Goal: Task Accomplishment & Management: Complete application form

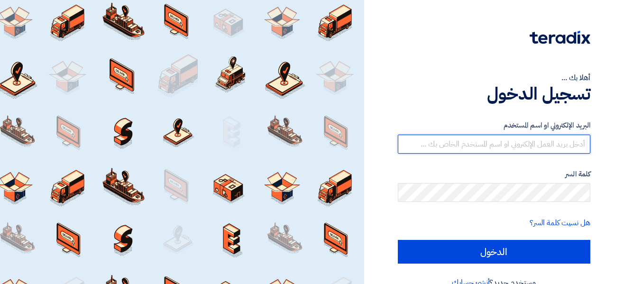
type input "[EMAIL_ADDRESS][PERSON_NAME][DOMAIN_NAME]"
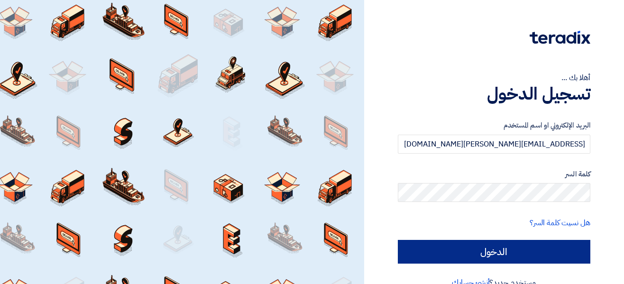
drag, startPoint x: 564, startPoint y: 235, endPoint x: 563, endPoint y: 243, distance: 7.6
click at [564, 235] on form "البريد الإلكتروني او اسم المستخدم [EMAIL_ADDRESS][DOMAIN_NAME] كلمة السر هل نسي…" at bounding box center [494, 192] width 192 height 144
click at [563, 243] on input "الدخول" at bounding box center [494, 252] width 192 height 24
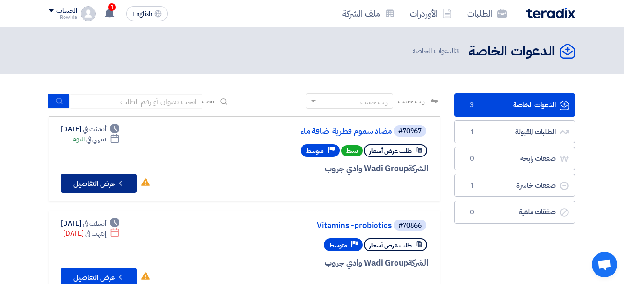
click at [66, 191] on button "Check details عرض التفاصيل" at bounding box center [99, 183] width 76 height 19
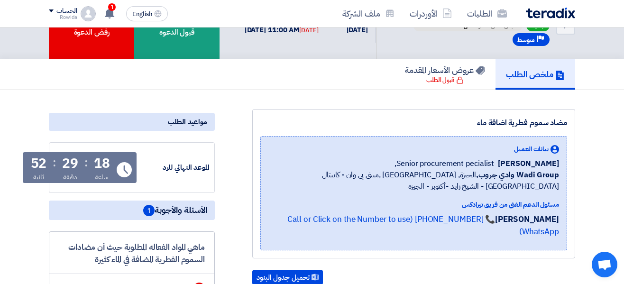
scroll to position [34, 0]
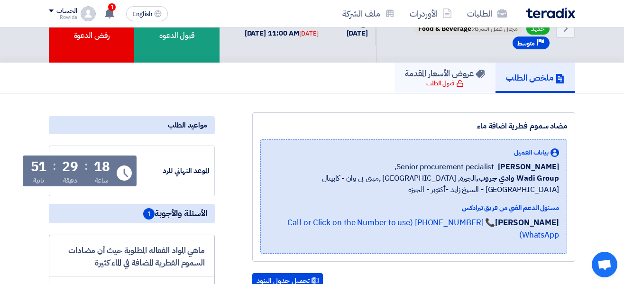
click at [454, 79] on h5 "عروض الأسعار المقدمة" at bounding box center [445, 73] width 80 height 11
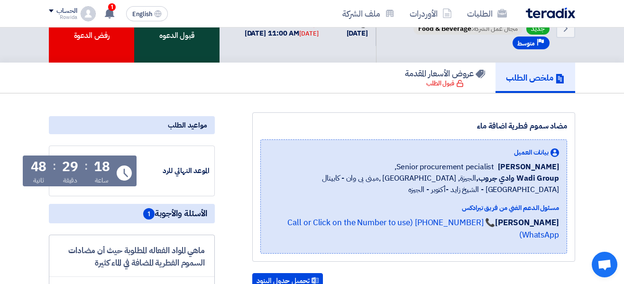
click at [171, 36] on div "قبول الدعوه" at bounding box center [176, 28] width 85 height 69
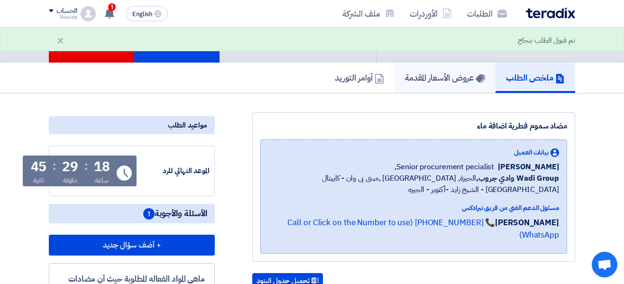
click at [408, 85] on link "عروض الأسعار المقدمة" at bounding box center [444, 78] width 101 height 30
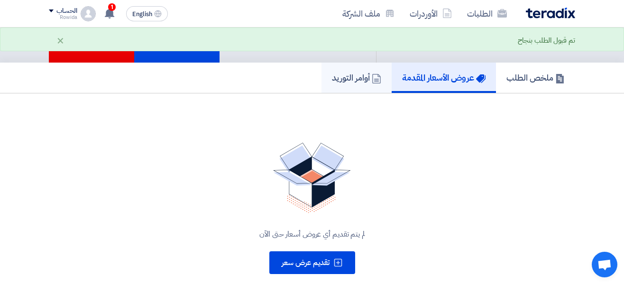
click at [372, 83] on use at bounding box center [376, 78] width 9 height 9
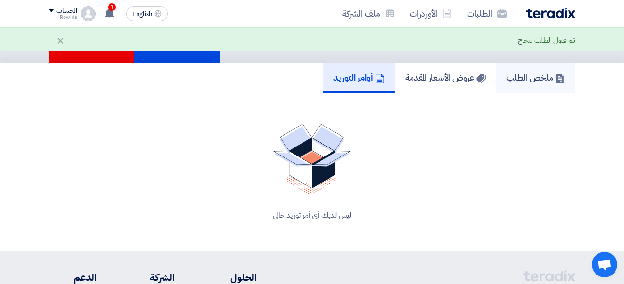
click at [506, 77] on h5 "ملخص الطلب" at bounding box center [535, 77] width 58 height 11
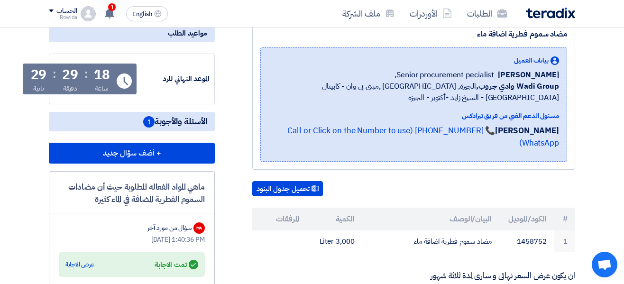
scroll to position [108, 0]
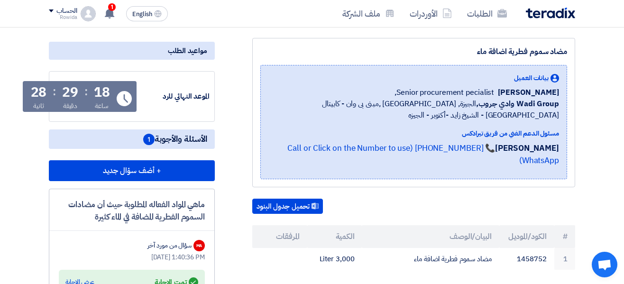
click at [171, 139] on span "الأسئلة والأجوبة 1" at bounding box center [175, 139] width 64 height 12
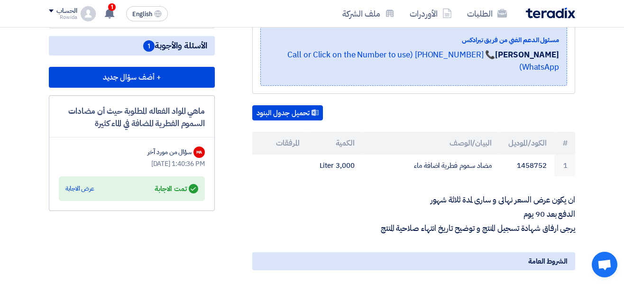
scroll to position [118, 0]
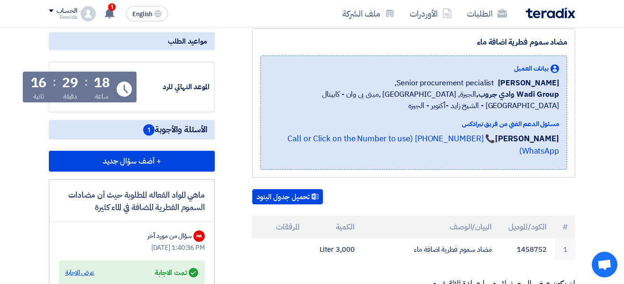
click at [71, 272] on div "عرض الاجابة" at bounding box center [79, 272] width 29 height 9
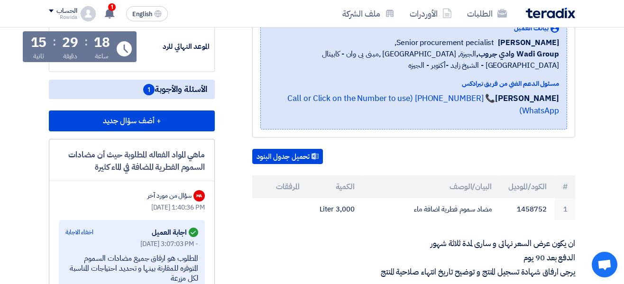
scroll to position [184, 0]
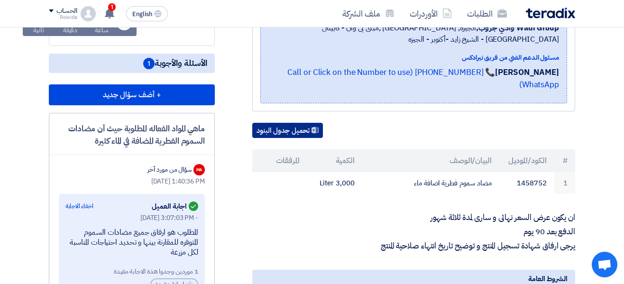
click at [282, 123] on button "تحميل جدول البنود" at bounding box center [287, 130] width 71 height 15
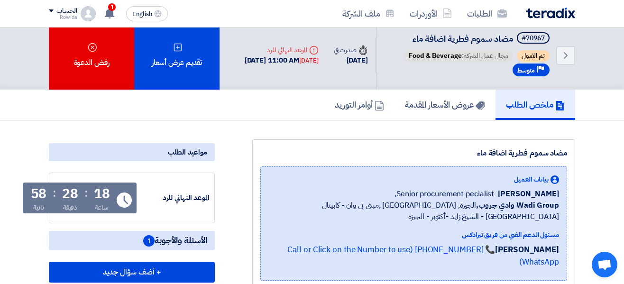
scroll to position [0, 0]
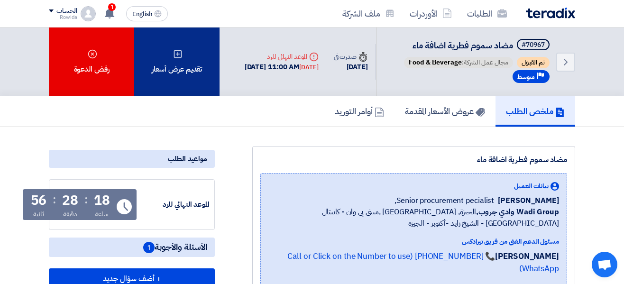
click at [148, 54] on div "تقديم عرض أسعار" at bounding box center [176, 61] width 85 height 69
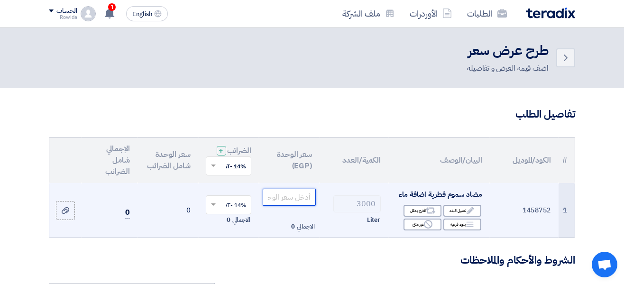
click at [287, 206] on input "number" at bounding box center [289, 197] width 53 height 17
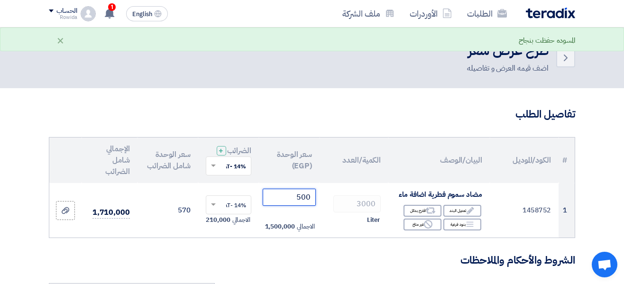
type input "500"
click at [222, 174] on input "text" at bounding box center [233, 167] width 27 height 16
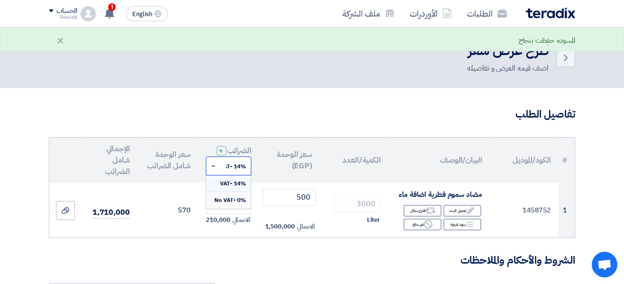
click at [223, 204] on span "0% -No VAT" at bounding box center [230, 200] width 32 height 9
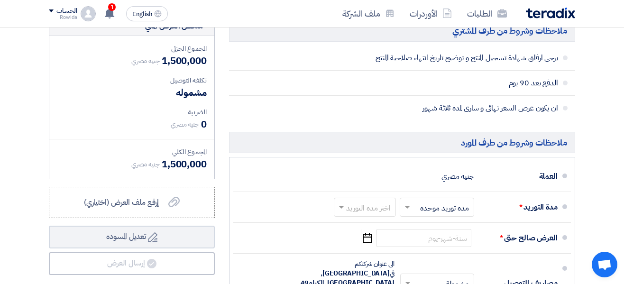
scroll to position [320, 0]
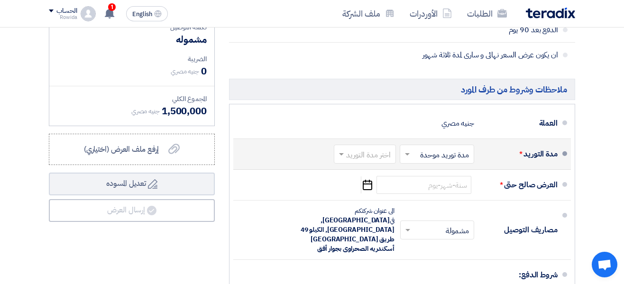
click at [387, 163] on div "اختر مدة التوريد" at bounding box center [365, 154] width 62 height 19
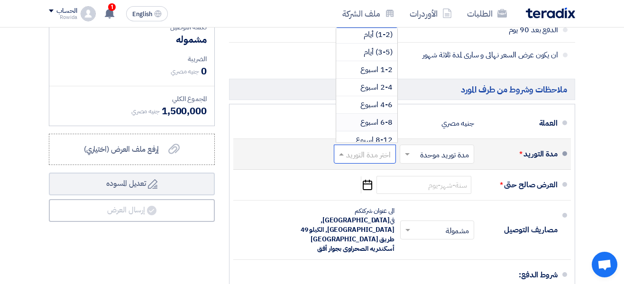
scroll to position [0, 0]
click at [389, 93] on span "2-4 اسبوع" at bounding box center [376, 88] width 32 height 11
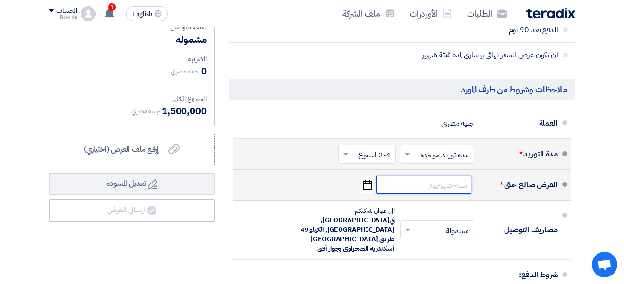
click at [452, 191] on input at bounding box center [423, 185] width 95 height 18
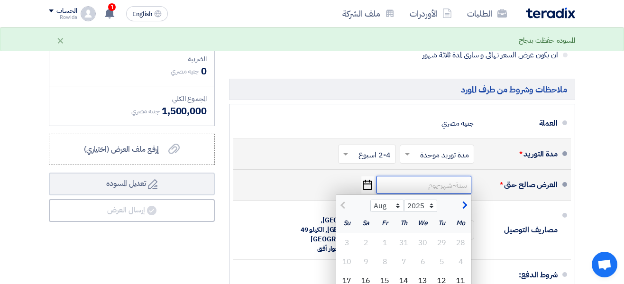
click at [444, 189] on input at bounding box center [423, 185] width 95 height 18
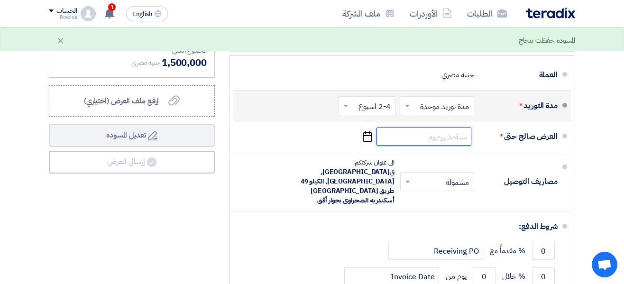
scroll to position [382, 0]
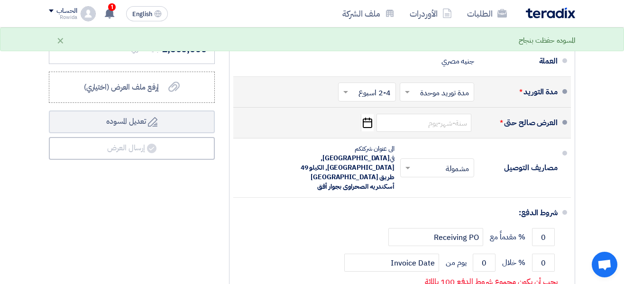
click at [430, 117] on li "العرض صالح حتى * Pick a date" at bounding box center [401, 123] width 337 height 31
click at [448, 127] on input at bounding box center [423, 123] width 95 height 18
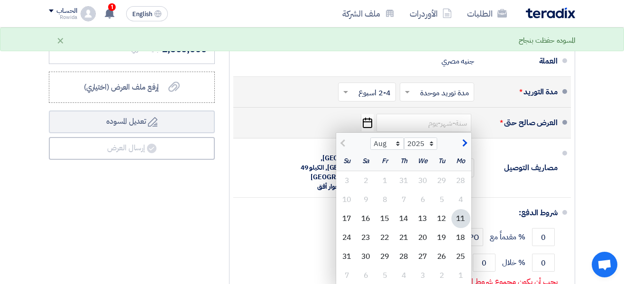
click at [463, 148] on span "button" at bounding box center [463, 143] width 5 height 10
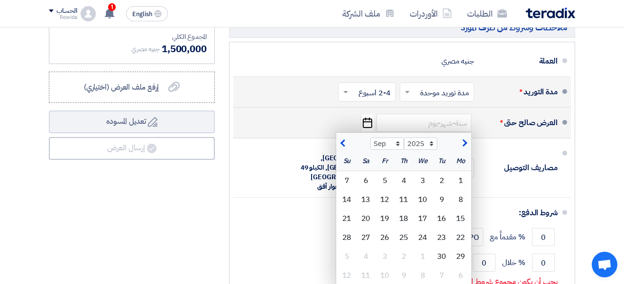
click at [344, 148] on span "button" at bounding box center [343, 143] width 5 height 10
select select "8"
click at [347, 265] on div "31" at bounding box center [346, 256] width 19 height 19
type input "[DATE]"
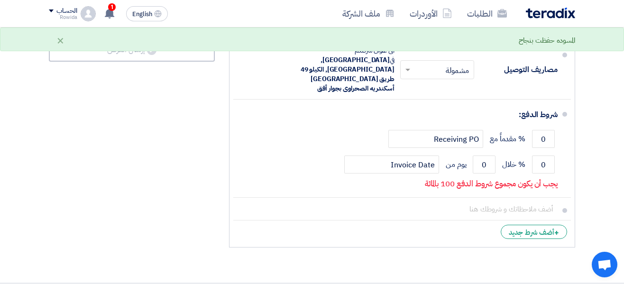
scroll to position [482, 0]
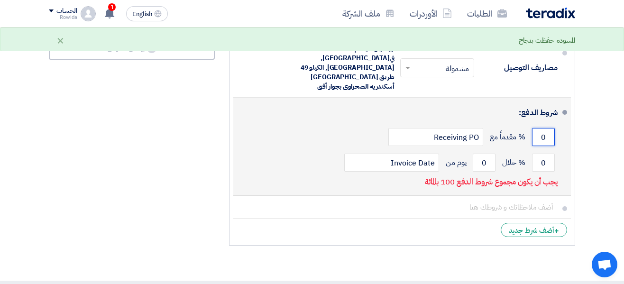
drag, startPoint x: 539, startPoint y: 124, endPoint x: 546, endPoint y: 124, distance: 6.6
click at [546, 128] on input "0" at bounding box center [543, 137] width 23 height 18
click at [546, 155] on input "0" at bounding box center [543, 163] width 23 height 18
click at [539, 154] on input "0" at bounding box center [543, 163] width 23 height 18
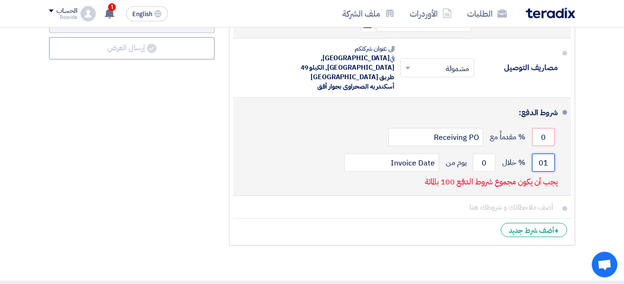
type input "0"
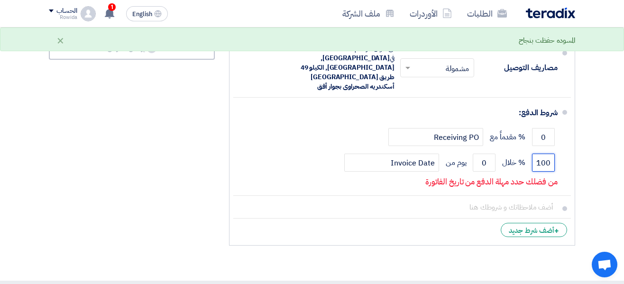
type input "100"
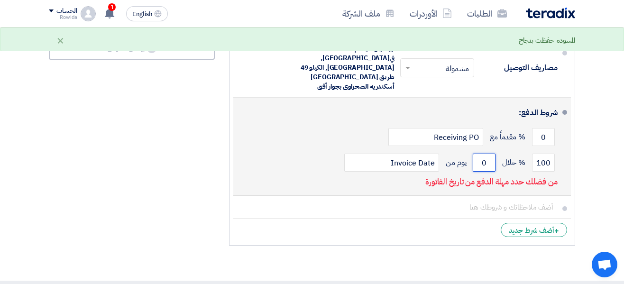
click at [488, 154] on input "0" at bounding box center [483, 163] width 23 height 18
drag, startPoint x: 486, startPoint y: 149, endPoint x: 478, endPoint y: 150, distance: 8.1
click at [478, 154] on input "0" at bounding box center [483, 163] width 23 height 18
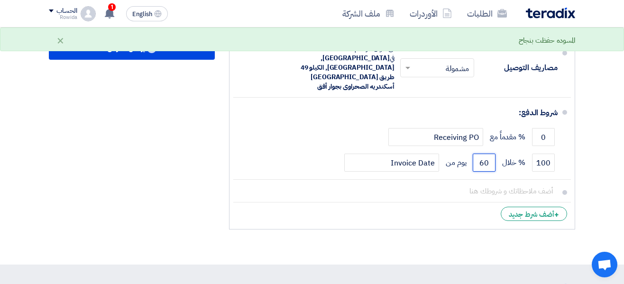
type input "60"
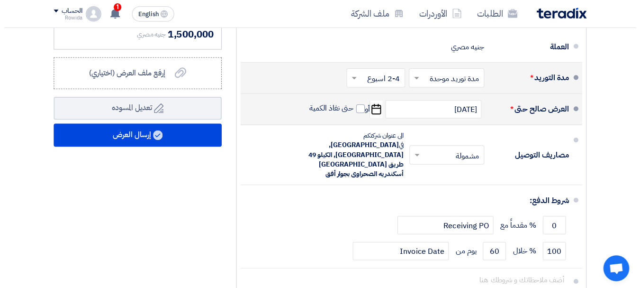
scroll to position [389, 0]
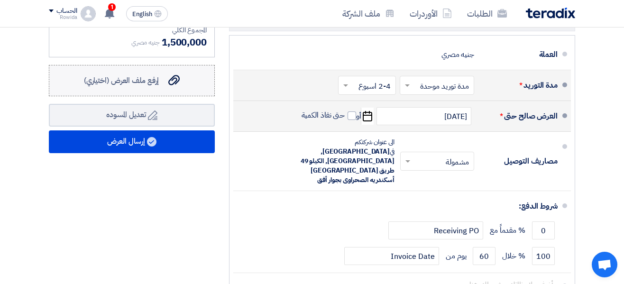
click at [177, 86] on use at bounding box center [173, 80] width 11 height 10
click at [0, 0] on input "إرفع ملف العرض (اختياري) إرفع ملف العرض (اختياري)" at bounding box center [0, 0] width 0 height 0
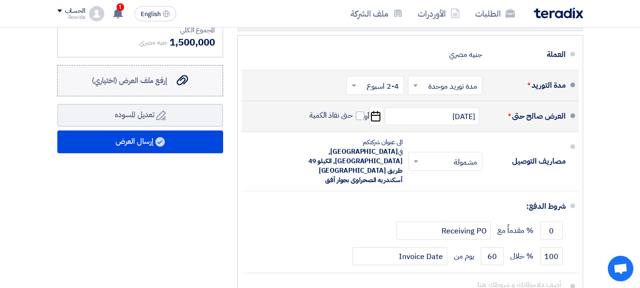
click at [195, 96] on label "إرفع ملف العرض (اختياري) إرفع ملف العرض (اختياري)" at bounding box center [140, 80] width 166 height 31
click at [0, 0] on input "إرفع ملف العرض (اختياري) إرفع ملف العرض (اختياري)" at bounding box center [0, 0] width 0 height 0
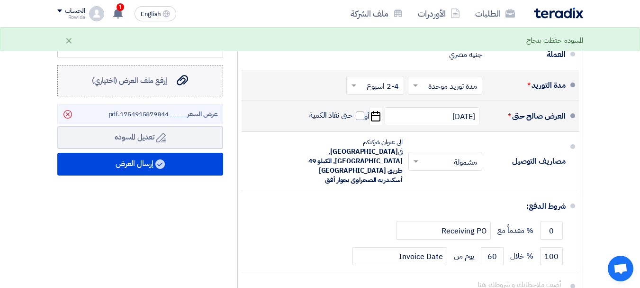
click at [175, 85] on div "إرفع ملف العرض (اختياري) إرفع ملف العرض (اختياري)" at bounding box center [140, 80] width 96 height 11
click at [0, 0] on input "إرفع ملف العرض (اختياري) إرفع ملف العرض (اختياري)" at bounding box center [0, 0] width 0 height 0
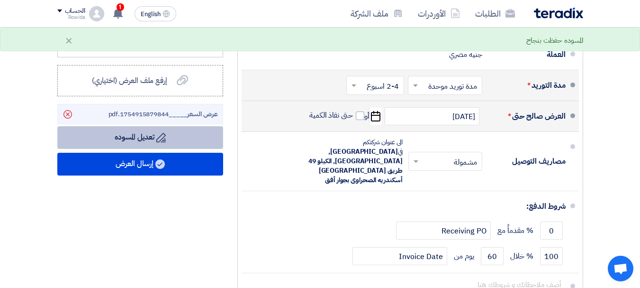
click at [188, 145] on button "Draft تعديل المسوده" at bounding box center [140, 137] width 166 height 23
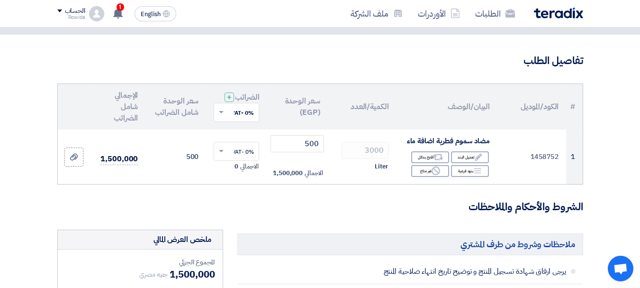
scroll to position [0, 0]
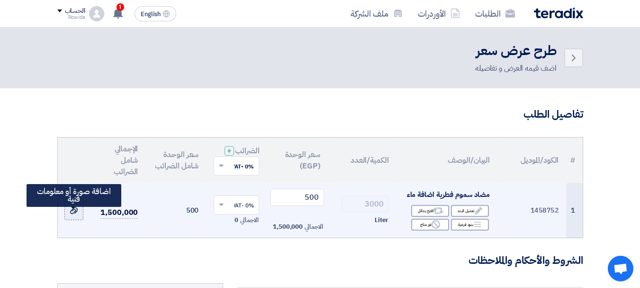
click at [74, 216] on div at bounding box center [73, 210] width 9 height 11
click at [0, 0] on input "file" at bounding box center [0, 0] width 0 height 0
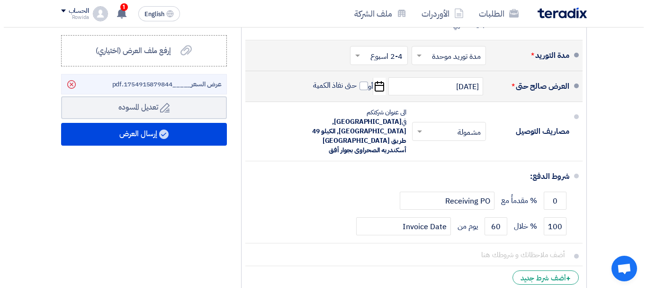
scroll to position [415, 0]
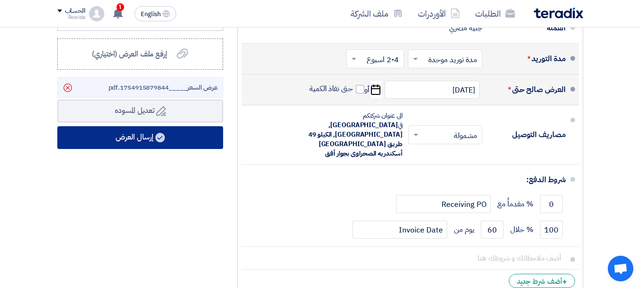
click at [109, 139] on button "إرسال العرض" at bounding box center [140, 137] width 166 height 23
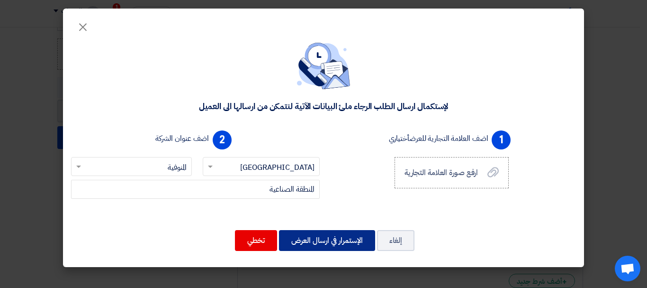
click at [339, 233] on button "الإستمرار في ارسال العرض" at bounding box center [327, 240] width 96 height 21
click at [361, 240] on button "الإستمرار في ارسال العرض" at bounding box center [327, 240] width 96 height 21
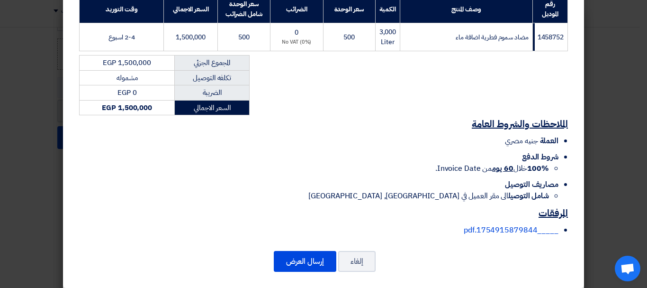
scroll to position [165, 0]
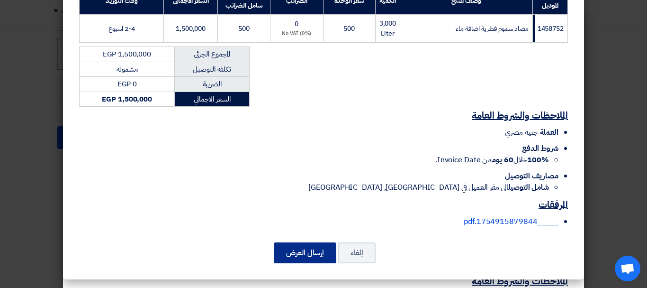
click at [306, 259] on button "إرسال العرض" at bounding box center [305, 252] width 63 height 21
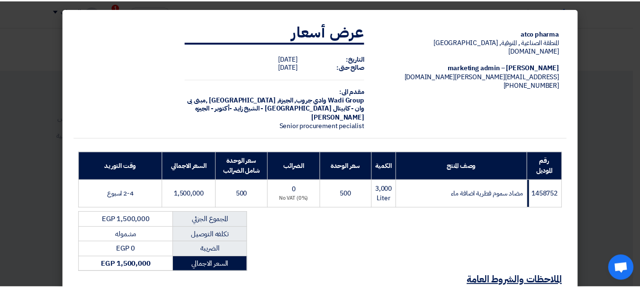
scroll to position [662, 0]
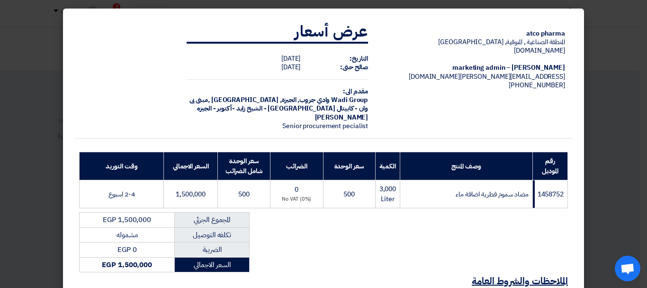
click at [25, 37] on modal-container "atco pharma المنطقة الصناعية , ال[GEOGRAPHIC_DATA], [GEOGRAPHIC_DATA] [DOMAIN_N…" at bounding box center [323, 144] width 647 height 288
